Goal: Transaction & Acquisition: Purchase product/service

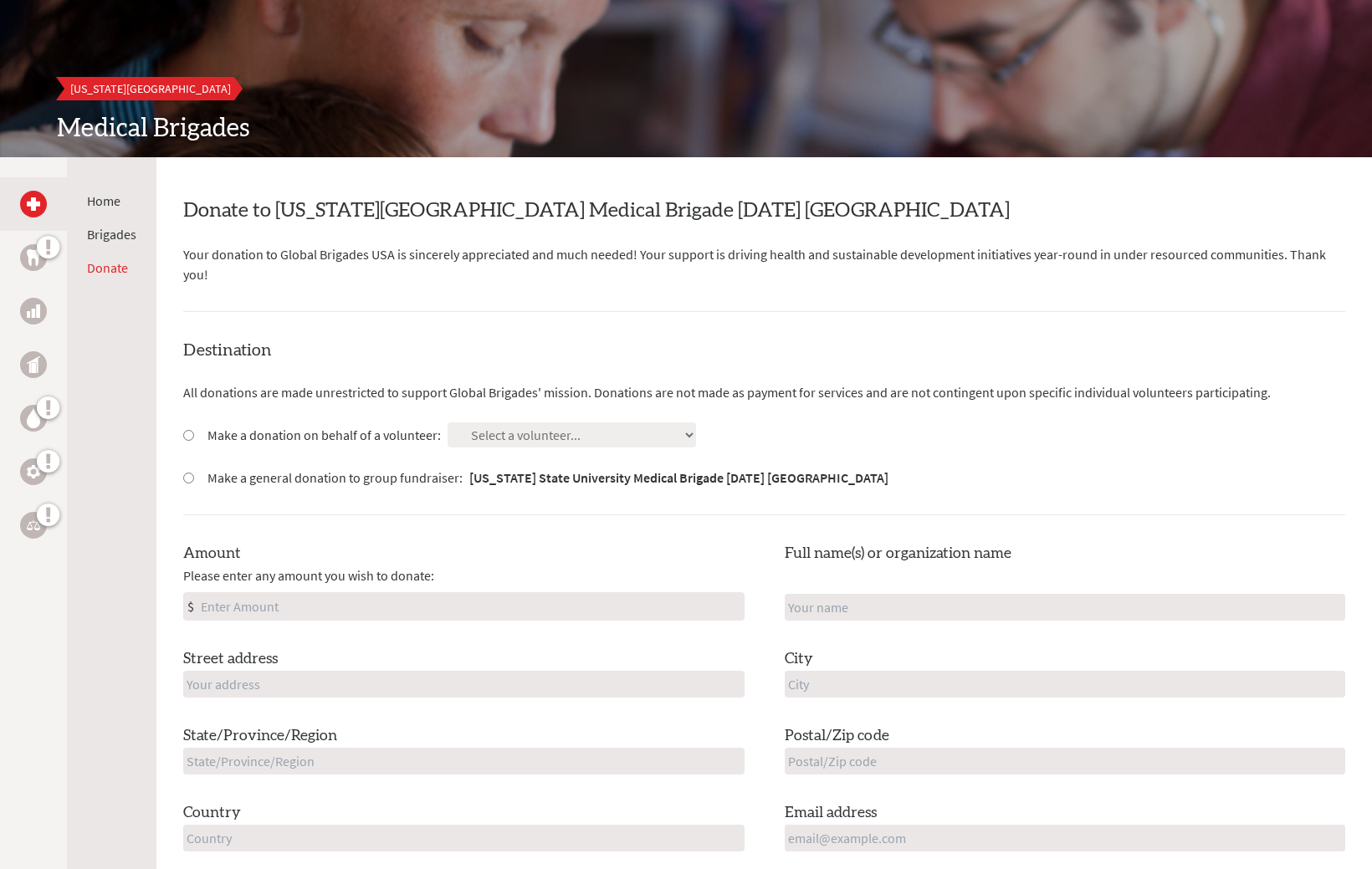
scroll to position [159, 0]
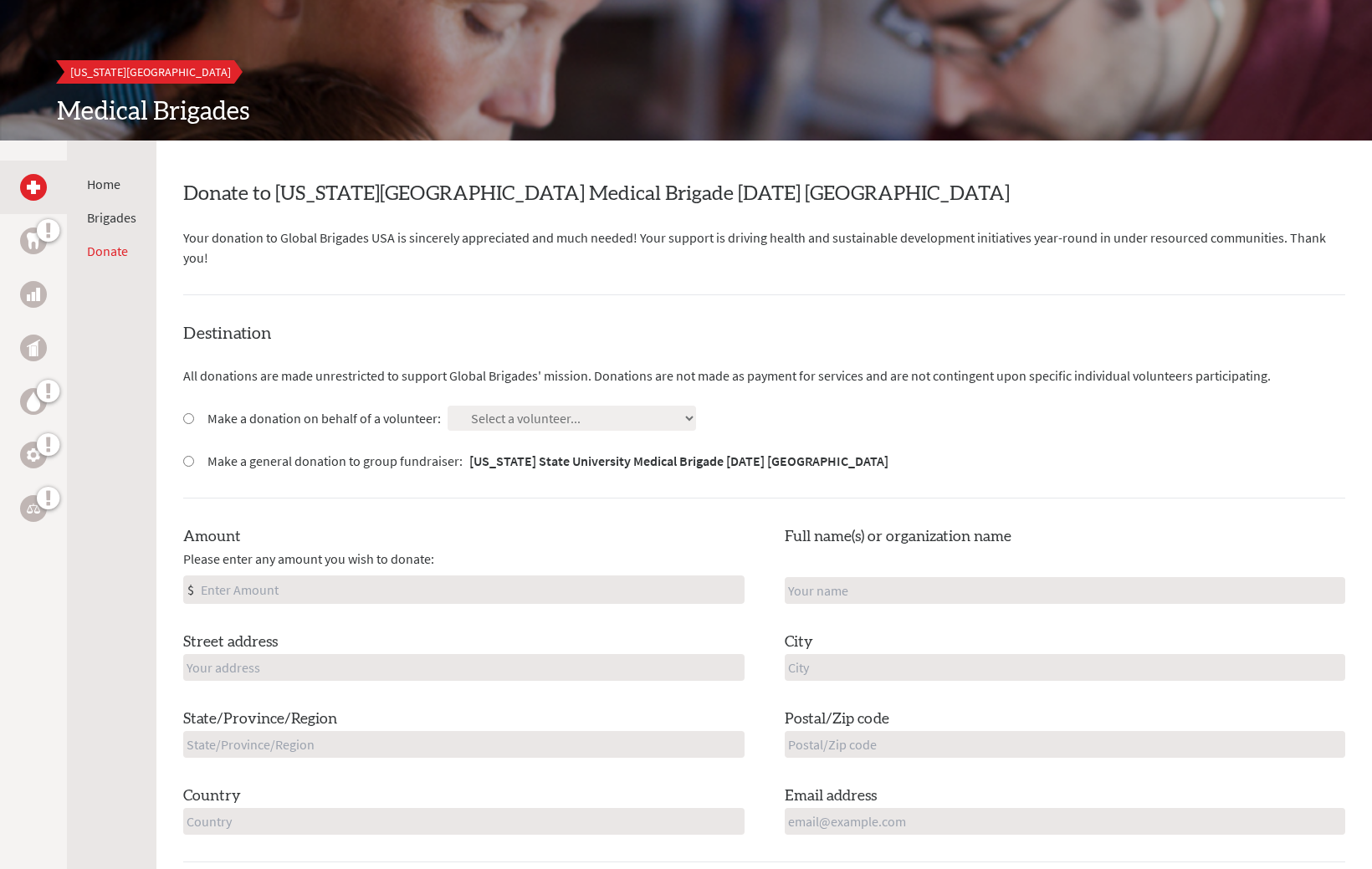
click at [185, 413] on input "Make a donation on behalf of a volunteer:" at bounding box center [189, 418] width 11 height 11
radio input "true"
click at [185, 413] on input "Make a donation on behalf of a volunteer:" at bounding box center [189, 418] width 11 height 11
click at [186, 456] on input "Make a general donation to group fundraiser: [US_STATE] State University Medica…" at bounding box center [189, 462] width 11 height 11
radio input "true"
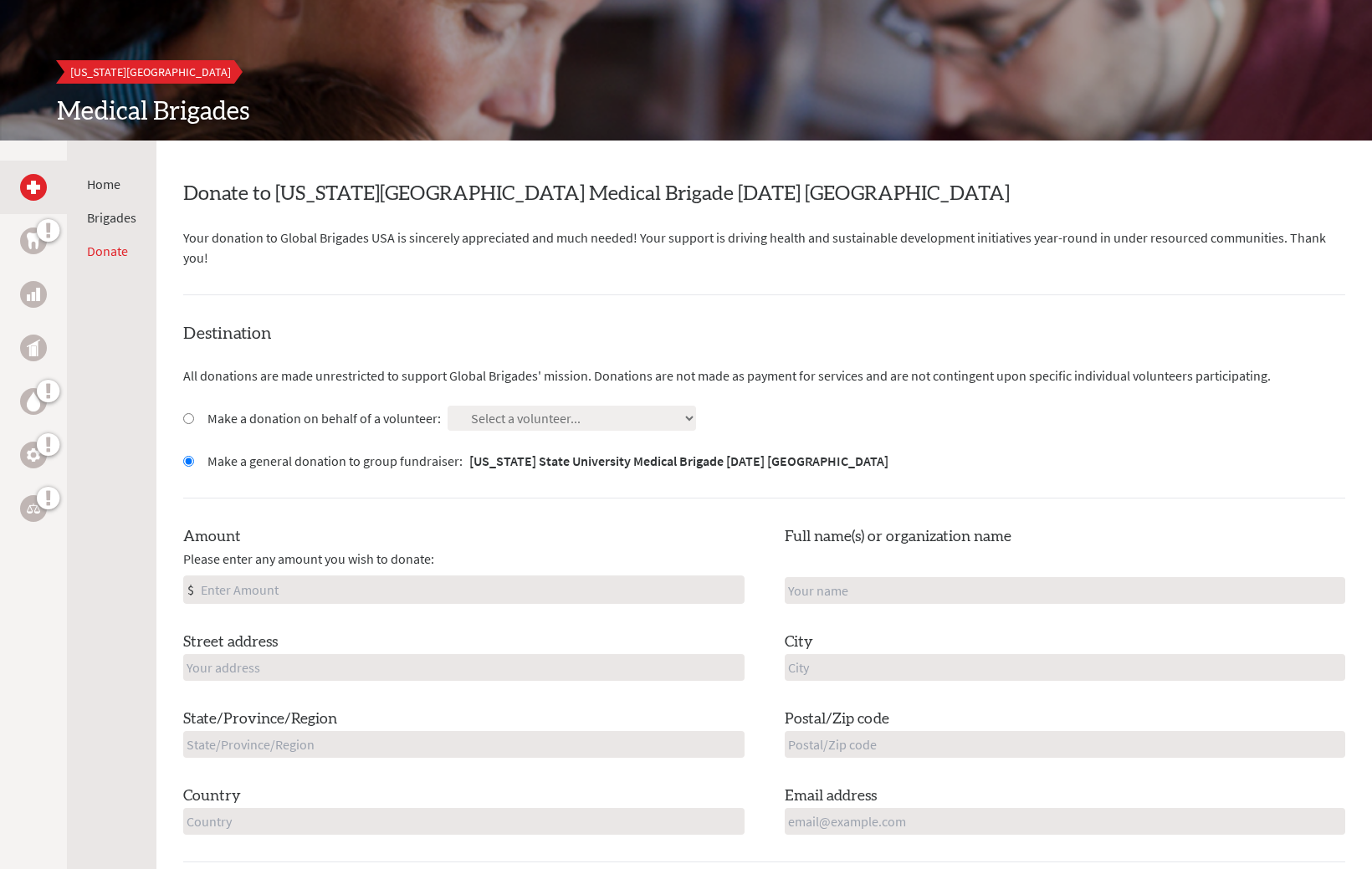
click at [195, 408] on div "Make a donation on behalf of a volunteer:" at bounding box center [312, 418] width 257 height 20
click at [185, 413] on input "Make a donation on behalf of a volunteer:" at bounding box center [189, 418] width 11 height 11
radio input "true"
select select "77D1C2B9-3995-11F0-B8AC-42010A400003"
click at [426, 576] on input "Amount" at bounding box center [470, 589] width 547 height 27
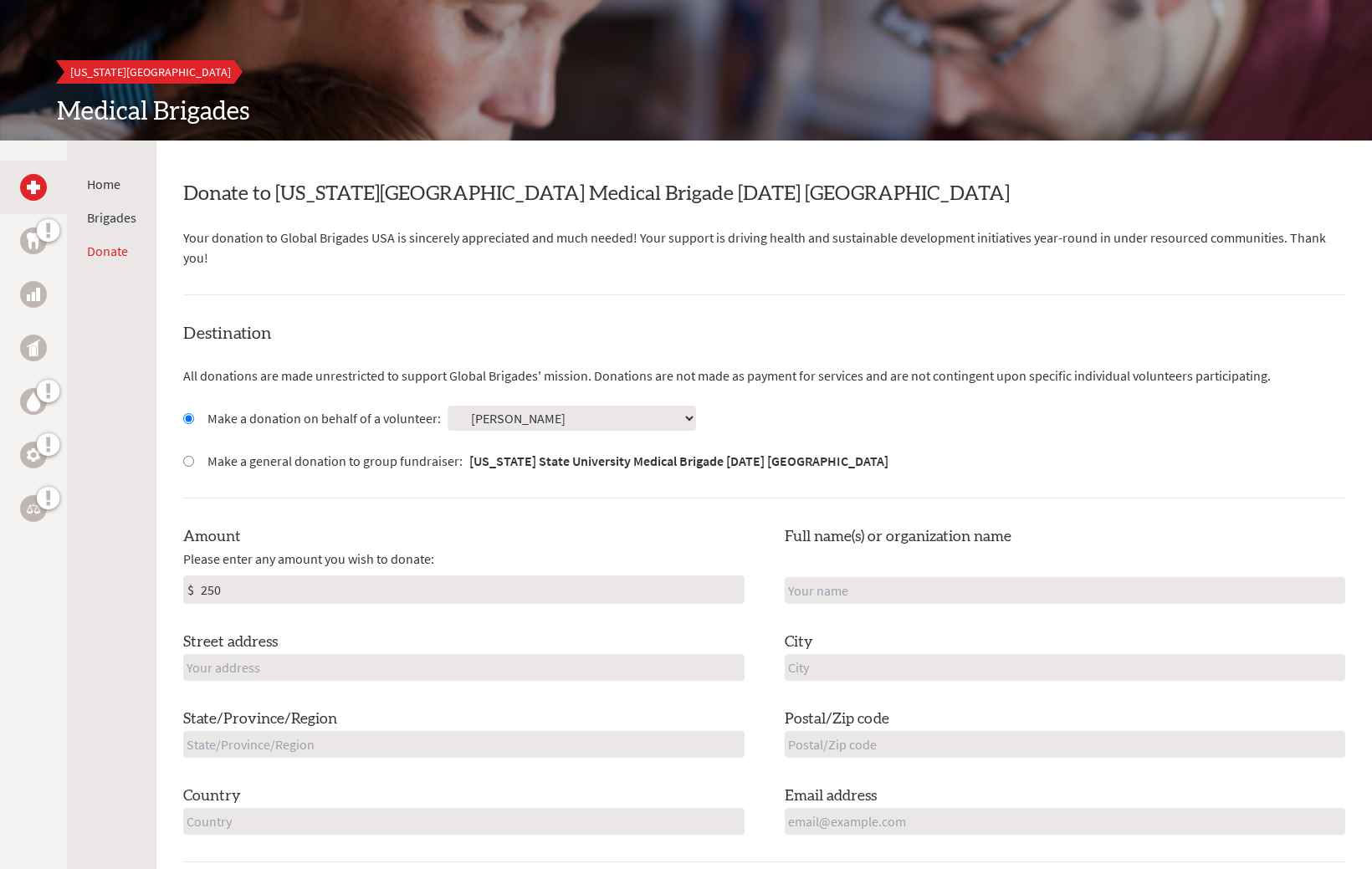
type input "250"
type input "[PERSON_NAME]"
type input "[STREET_ADDRESS]"
type input "Corvallis"
type input "[US_STATE]"
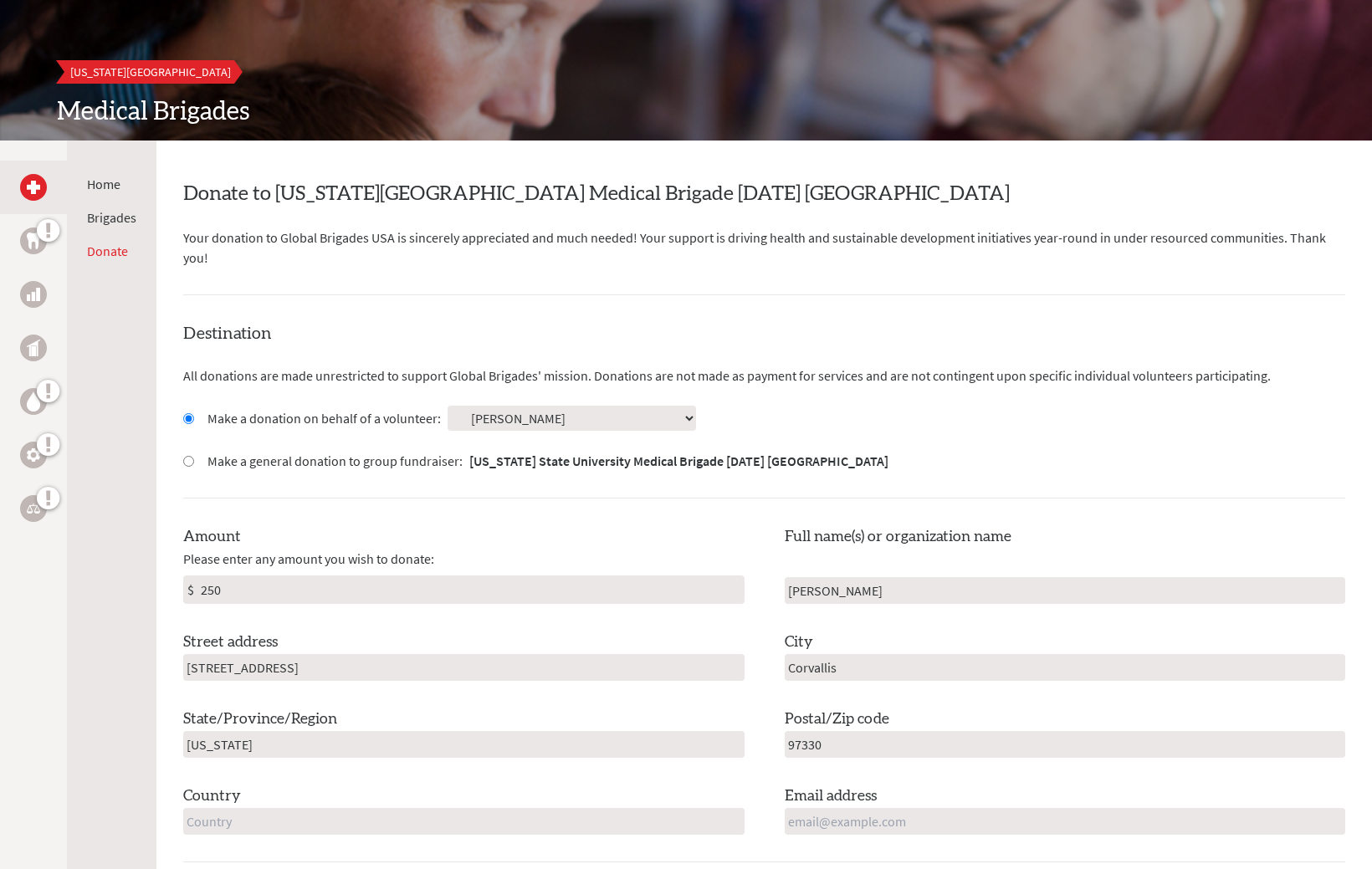
type input "97330"
type input "[GEOGRAPHIC_DATA]"
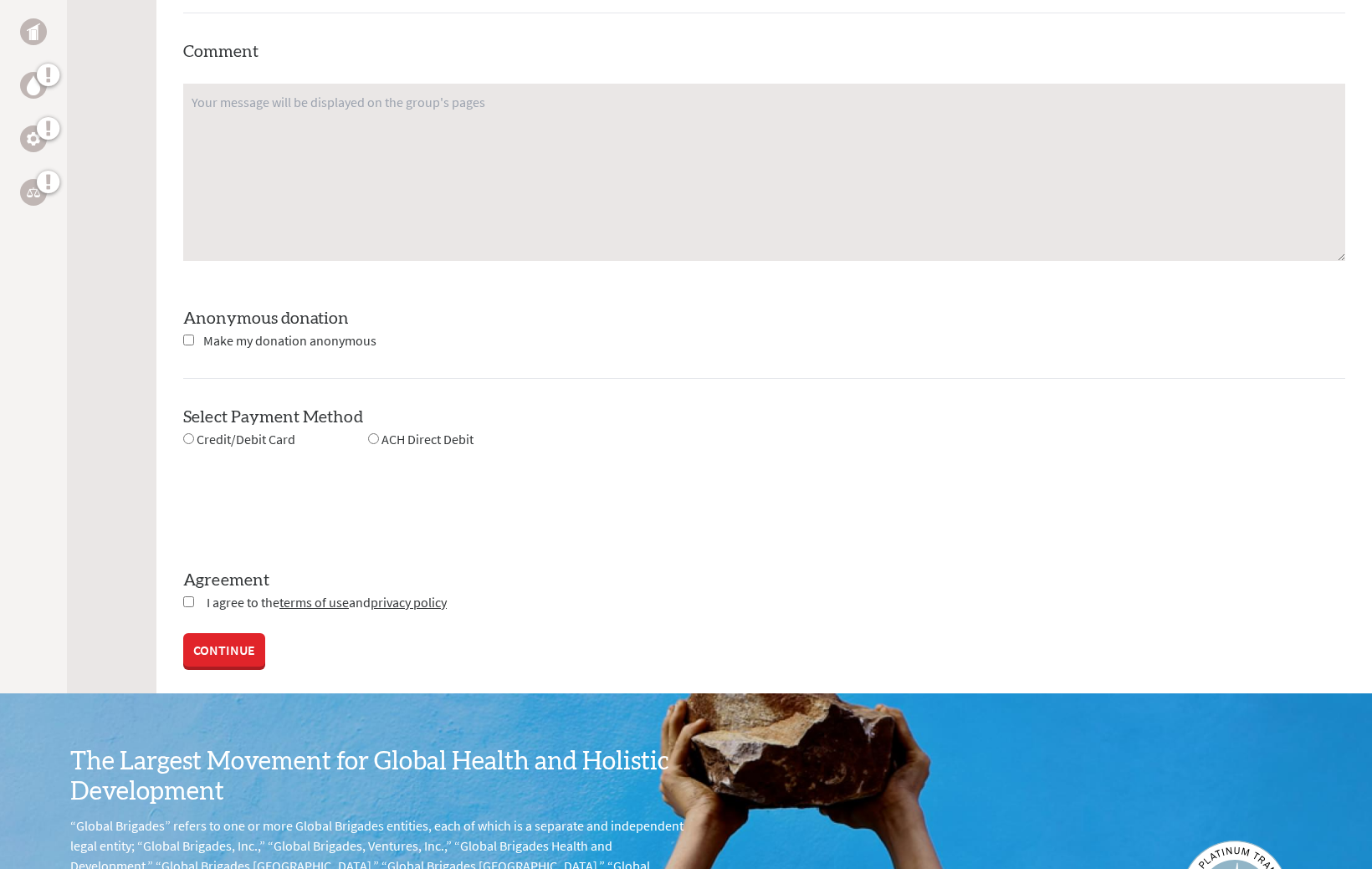
scroll to position [1306, 0]
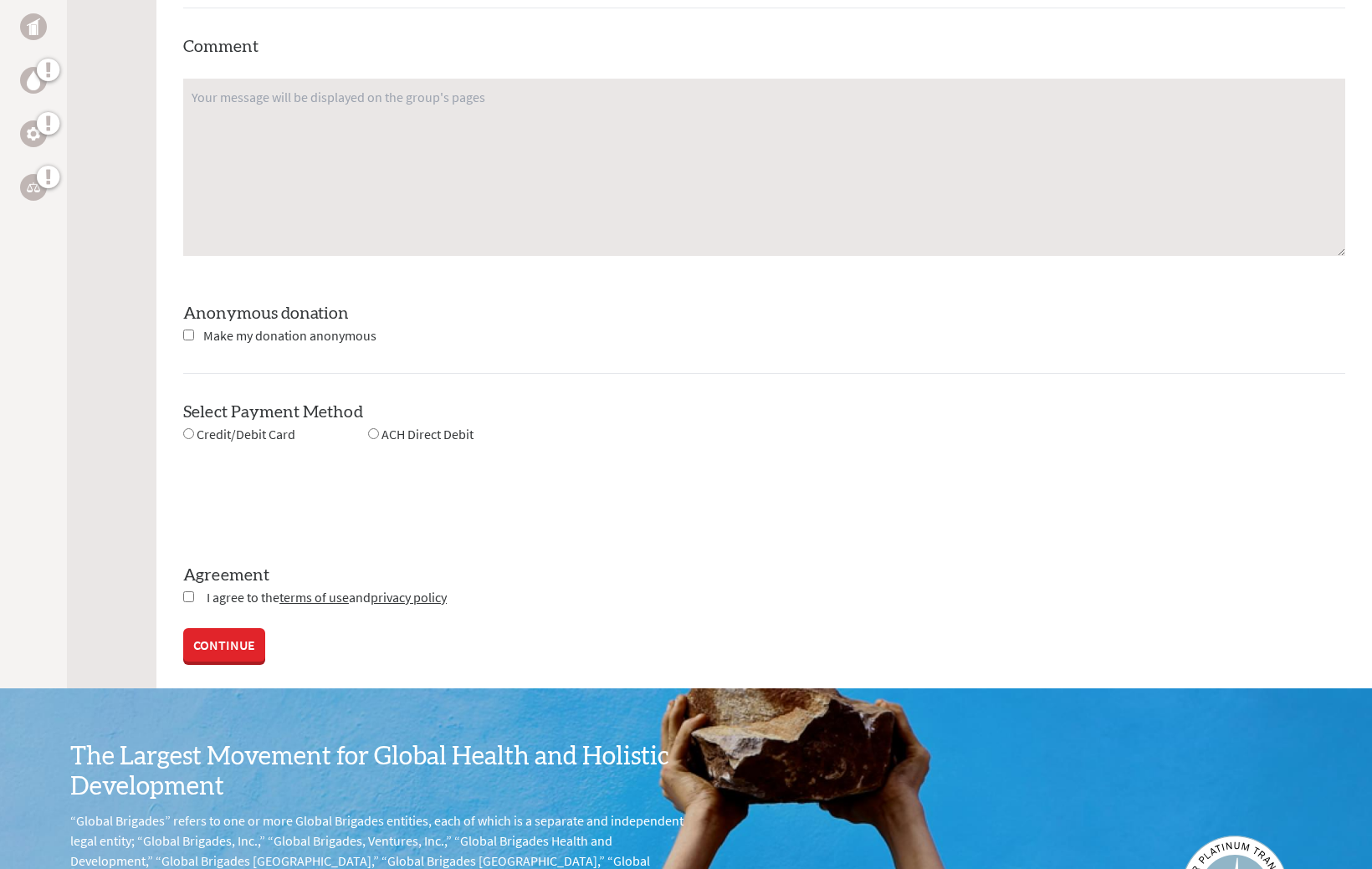
type input "[EMAIL_ADDRESS][DOMAIN_NAME]"
click at [188, 592] on input "checkbox" at bounding box center [189, 597] width 11 height 11
checkbox input "true"
click at [206, 629] on link "CONTINUE" at bounding box center [224, 646] width 82 height 33
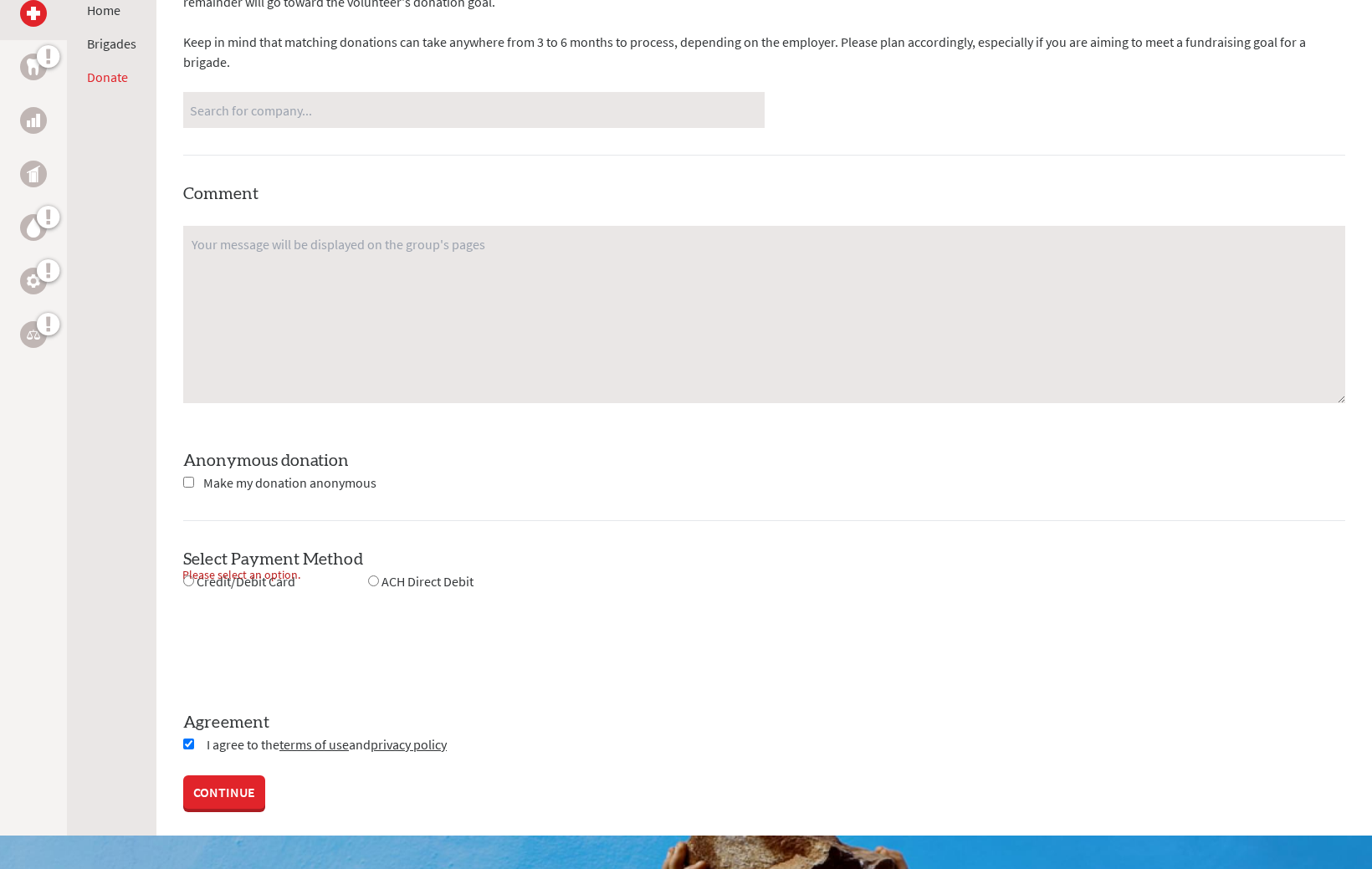
scroll to position [1170, 0]
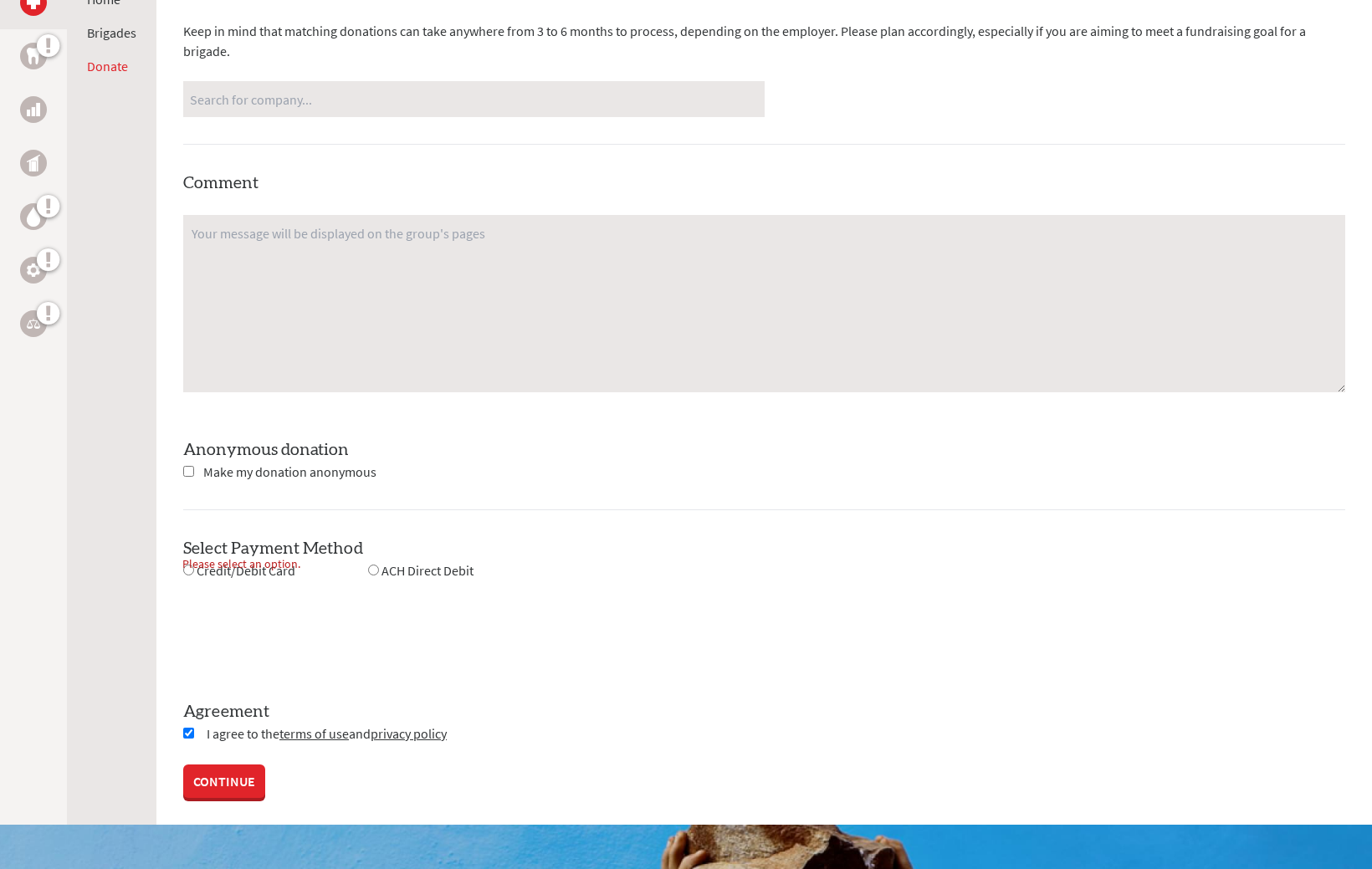
click at [188, 565] on input "radio" at bounding box center [189, 570] width 11 height 11
radio input "true"
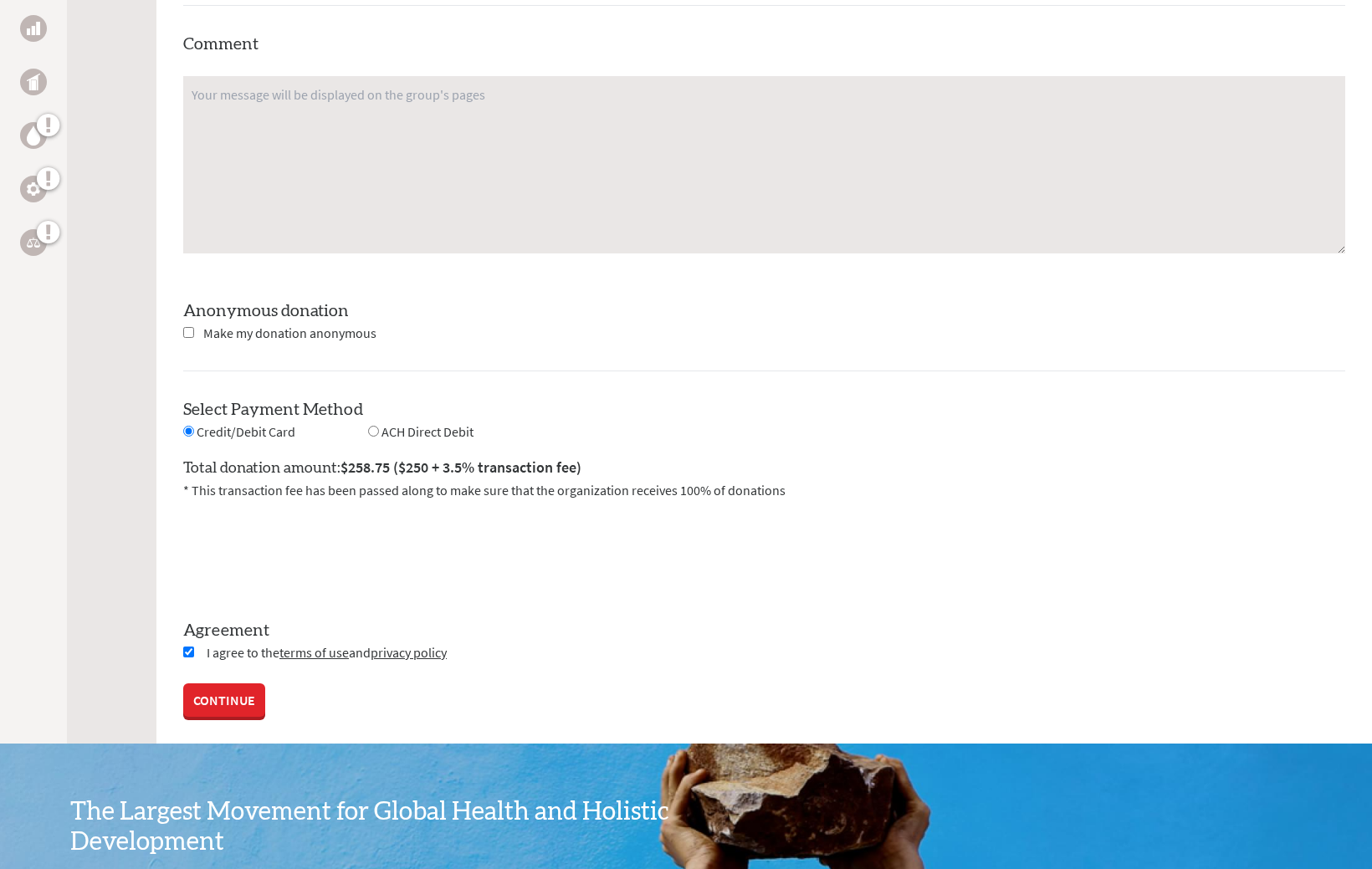
scroll to position [1315, 0]
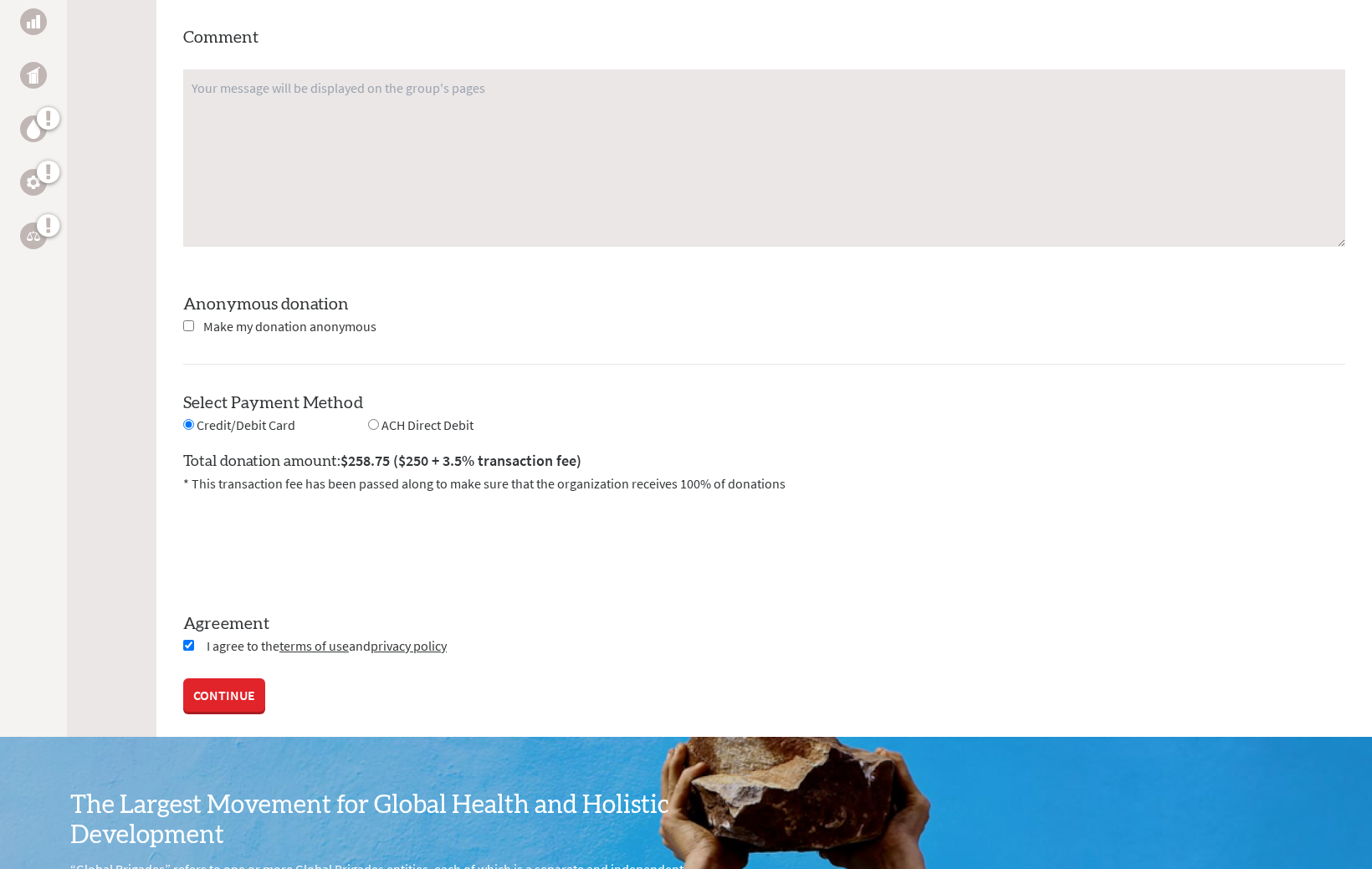
click at [228, 678] on link "CONTINUE" at bounding box center [224, 695] width 82 height 33
